Goal: Task Accomplishment & Management: Complete application form

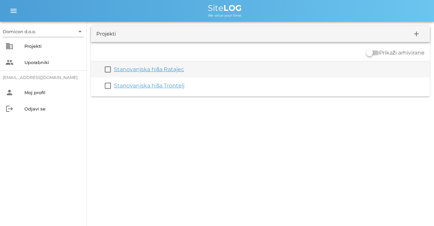
click at [159, 68] on link "Stanovanjska hiša Ratajec" at bounding box center [149, 69] width 70 height 6
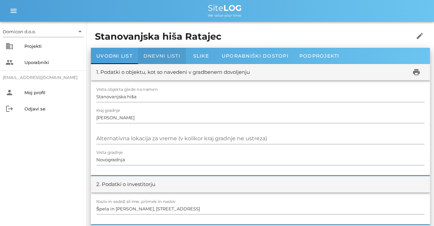
click at [158, 53] on div "Dnevni listi" at bounding box center [162, 56] width 48 height 16
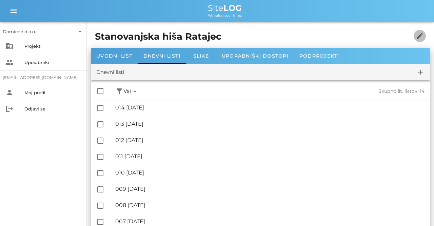
click at [418, 35] on icon "edit" at bounding box center [419, 36] width 8 height 8
click at [421, 68] on icon "add" at bounding box center [420, 72] width 8 height 8
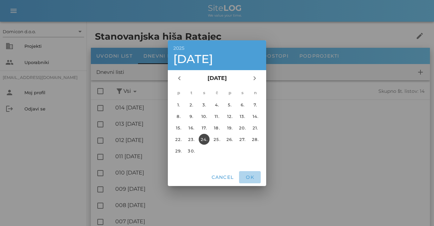
click at [252, 179] on span "OK" at bounding box center [250, 177] width 16 height 6
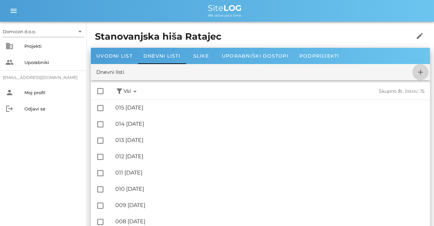
checkbox input "false"
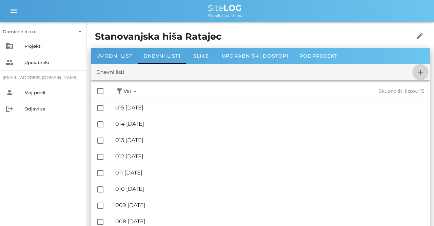
checkbox input "false"
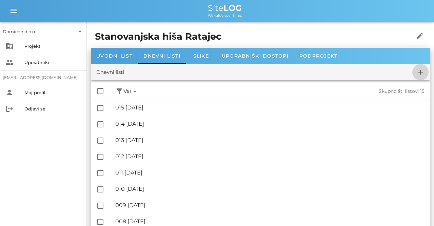
checkbox input "false"
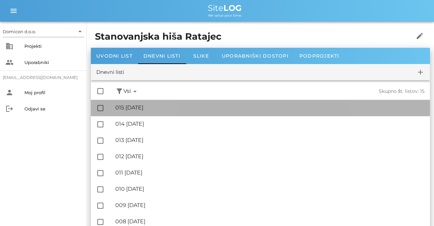
click at [158, 106] on div "🔏 015 [DATE]" at bounding box center [269, 107] width 309 height 6
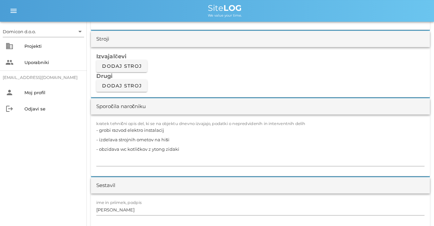
scroll to position [564, 0]
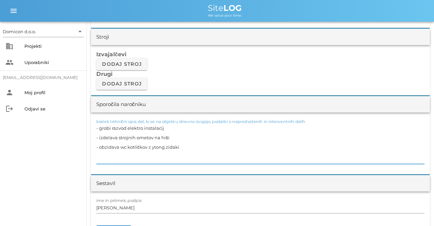
drag, startPoint x: 181, startPoint y: 145, endPoint x: 97, endPoint y: 148, distance: 84.4
click at [97, 148] on textarea "- grobi razvod elektro instalacij - izdelava strojnih ometov na hiši - obzidava…" at bounding box center [260, 143] width 328 height 41
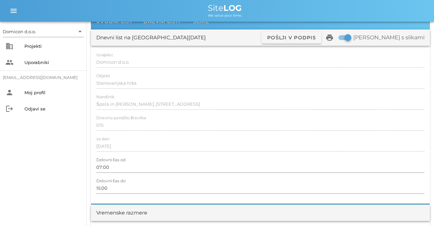
scroll to position [0, 0]
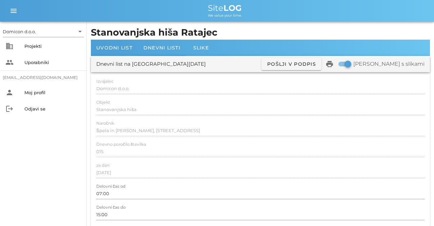
type textarea "- grobi razvod elektro instalacij - izdelava strojnih ometov na hiši - pospravl…"
click at [156, 49] on span "Dnevni listi" at bounding box center [161, 48] width 37 height 6
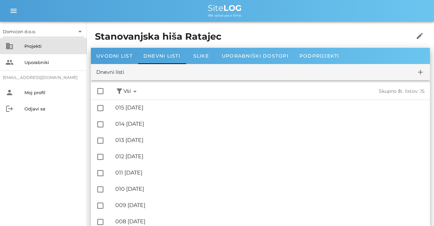
click at [42, 46] on div "Projekti" at bounding box center [52, 45] width 57 height 5
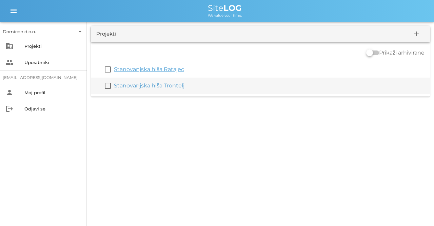
click at [154, 82] on div "Stanovanjska hiša Trontelj" at bounding box center [270, 86] width 313 height 8
click at [151, 84] on link "Stanovanjska hiša Trontelj" at bounding box center [149, 85] width 70 height 6
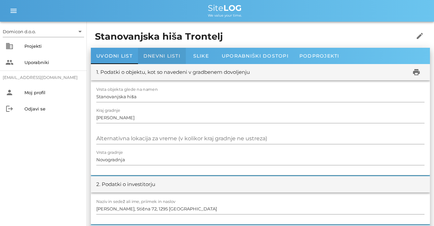
click at [157, 54] on span "Dnevni listi" at bounding box center [161, 56] width 37 height 6
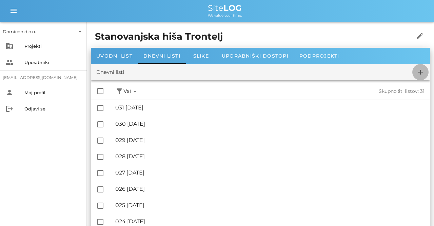
click at [419, 72] on icon "add" at bounding box center [420, 72] width 8 height 8
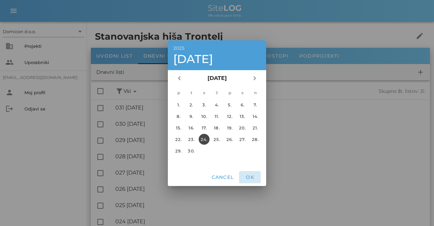
click at [255, 178] on span "OK" at bounding box center [250, 177] width 16 height 6
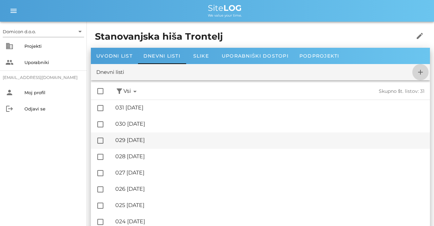
checkbox input "false"
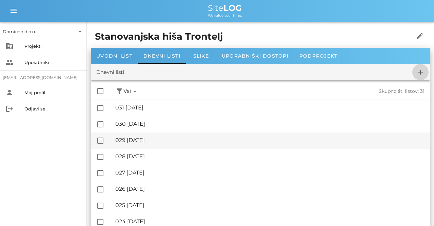
checkbox input "false"
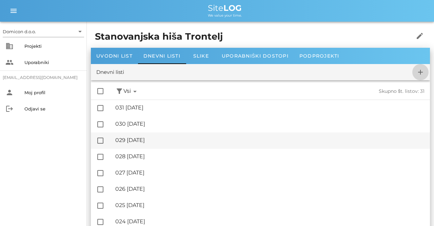
checkbox input "false"
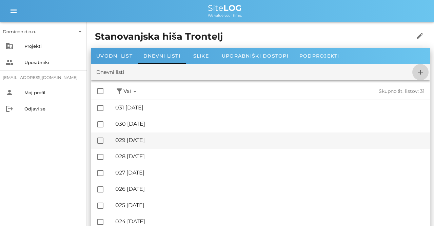
checkbox input "false"
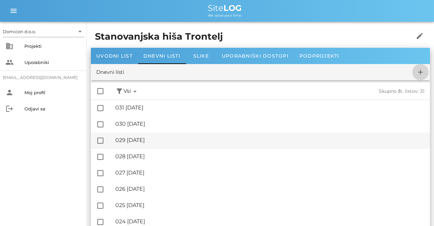
checkbox input "false"
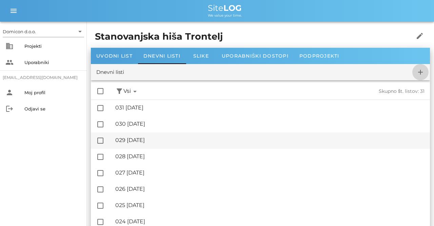
checkbox input "false"
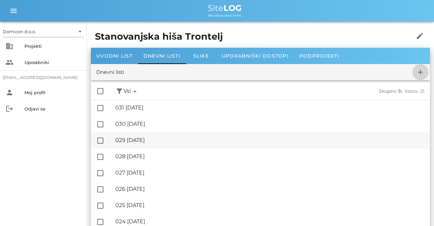
checkbox input "false"
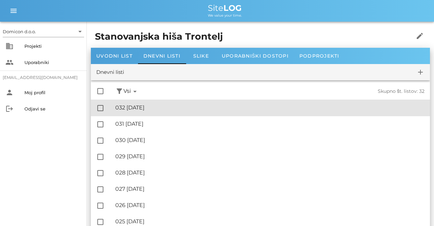
click at [145, 109] on div "🔏 032 [DATE]" at bounding box center [269, 107] width 309 height 6
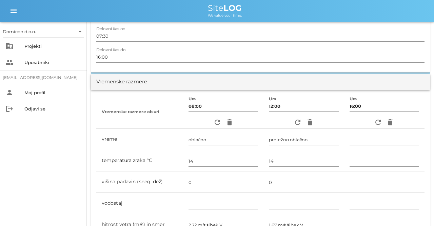
scroll to position [176, 0]
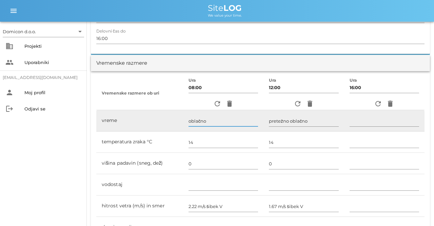
drag, startPoint x: 201, startPoint y: 122, endPoint x: 178, endPoint y: 122, distance: 23.4
click at [188, 122] on input "oblačno" at bounding box center [222, 121] width 69 height 11
click at [201, 121] on input "oblačno" at bounding box center [222, 121] width 69 height 11
type input "o"
type input "dežuje"
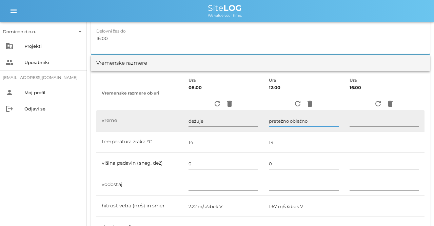
click at [313, 122] on input "pretežno oblačno" at bounding box center [303, 121] width 69 height 11
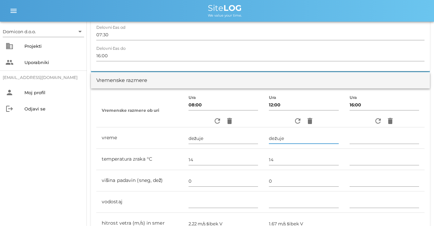
scroll to position [141, 0]
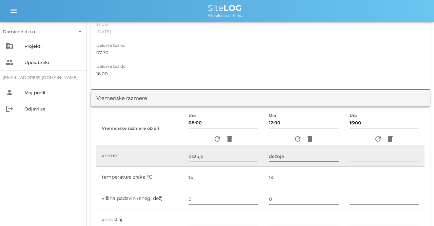
type input "dežuje"
click at [205, 156] on input "dežuje" at bounding box center [222, 156] width 69 height 11
type input "dež"
click at [281, 159] on input "dežuje" at bounding box center [303, 156] width 69 height 11
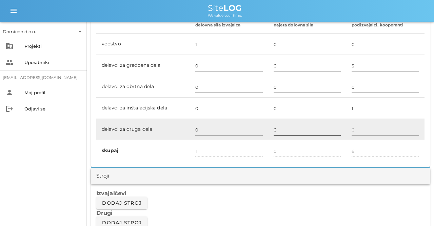
scroll to position [423, 0]
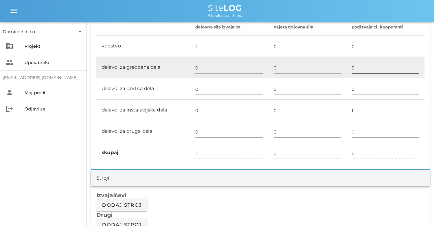
type input "dež"
click at [355, 67] on input "5" at bounding box center [384, 67] width 67 height 11
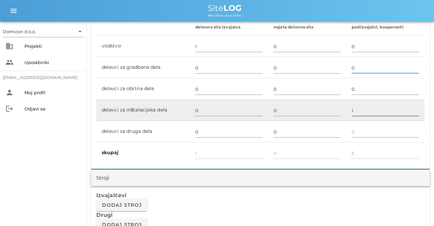
type input "0"
type input "1"
click at [357, 109] on input "1" at bounding box center [384, 110] width 67 height 11
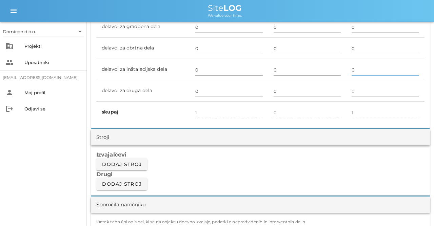
scroll to position [529, 0]
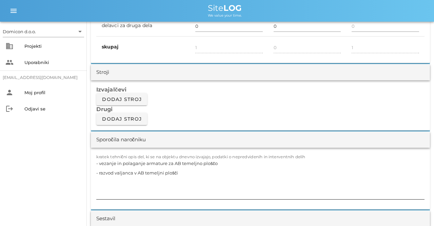
type input "0"
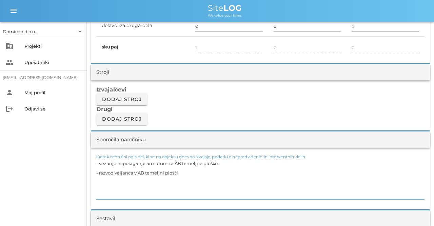
drag, startPoint x: 172, startPoint y: 170, endPoint x: 99, endPoint y: 163, distance: 73.9
click at [99, 163] on textarea "- vezanje in polaganje armature za AB temeljno ploščo - razvod valjanca v AB te…" at bounding box center [260, 179] width 328 height 41
type textarea "- zaradi dežja se dela niso izvajala"
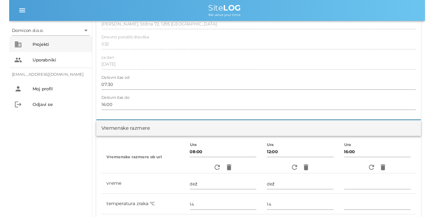
scroll to position [0, 0]
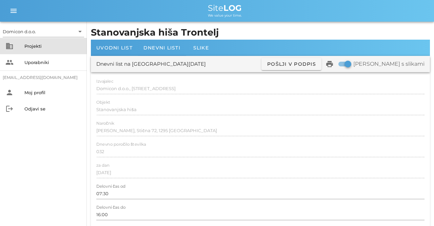
click at [35, 46] on div "Projekti" at bounding box center [52, 45] width 57 height 5
